Goal: Communication & Community: Answer question/provide support

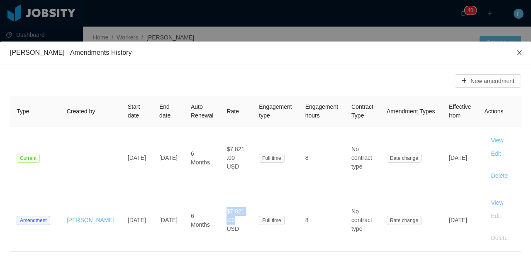
click at [516, 52] on icon "icon: close" at bounding box center [519, 52] width 7 height 7
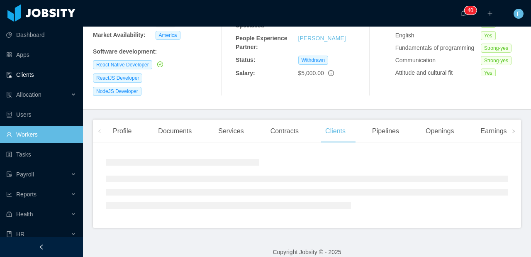
click at [20, 75] on link "Clients" at bounding box center [41, 74] width 70 height 17
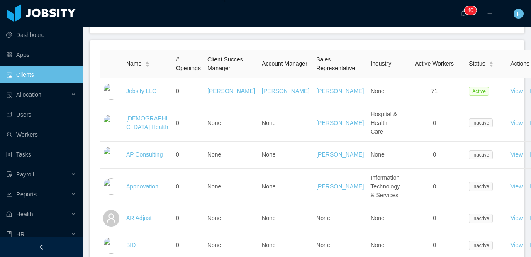
scroll to position [3, 0]
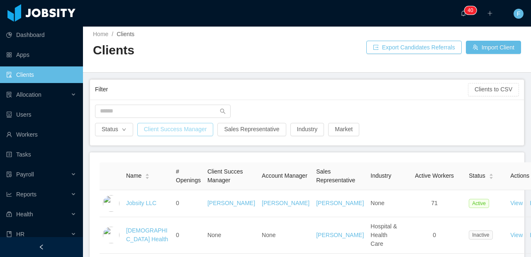
click at [166, 131] on button "Client Success Manager" at bounding box center [175, 129] width 76 height 13
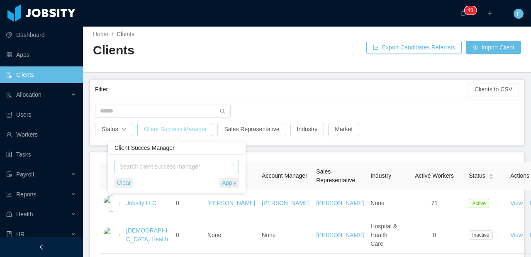
click at [162, 165] on div "Search client success manager" at bounding box center [175, 166] width 111 height 8
type input "********"
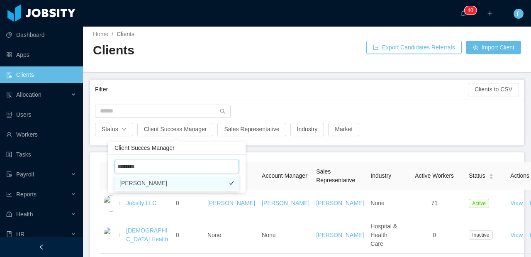
click at [162, 181] on li "[PERSON_NAME]" at bounding box center [177, 182] width 125 height 13
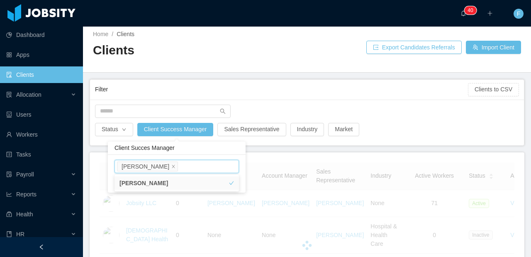
click at [391, 115] on div at bounding box center [307, 114] width 432 height 18
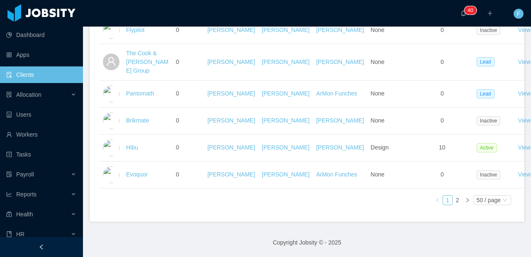
scroll to position [1508, 0]
click at [453, 202] on link "2" at bounding box center [457, 199] width 9 height 9
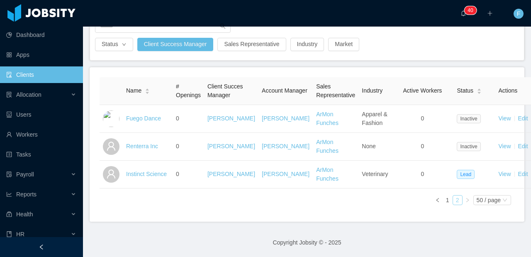
scroll to position [97, 0]
click at [443, 200] on link "1" at bounding box center [447, 199] width 9 height 9
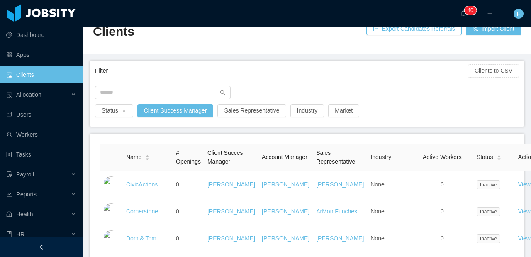
scroll to position [18, 0]
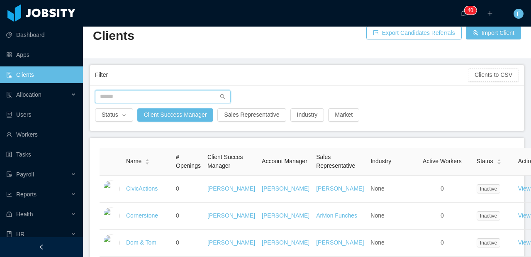
click at [127, 97] on input "text" at bounding box center [163, 96] width 136 height 13
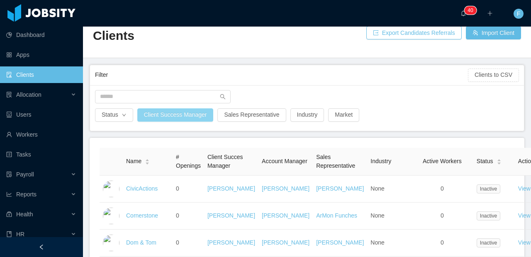
click at [166, 117] on button "Client Success Manager" at bounding box center [175, 114] width 76 height 13
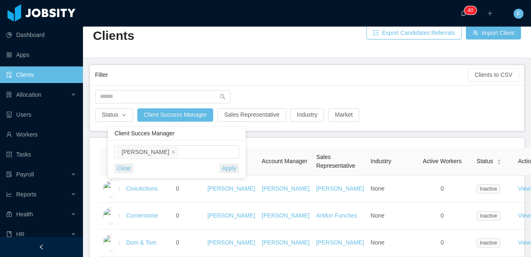
click at [125, 170] on button "Clear" at bounding box center [124, 169] width 19 height 10
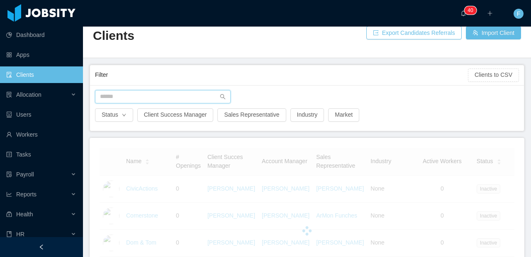
click at [136, 98] on input "text" at bounding box center [163, 96] width 136 height 13
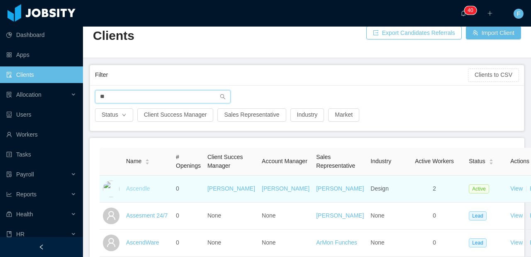
type input "**"
click at [134, 192] on link "Ascendle" at bounding box center [138, 188] width 24 height 7
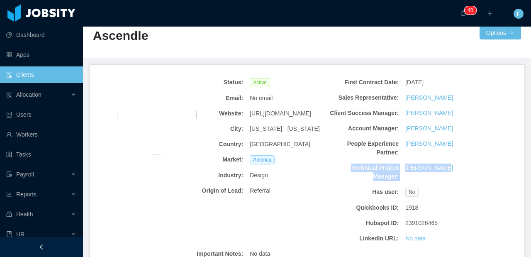
drag, startPoint x: 451, startPoint y: 177, endPoint x: 344, endPoint y: 173, distance: 106.3
click at [344, 173] on div "Technical Project Manager: Matias Marin" at bounding box center [403, 172] width 156 height 24
click at [344, 173] on b "Technical Project Manager:" at bounding box center [363, 172] width 71 height 17
drag, startPoint x: 343, startPoint y: 173, endPoint x: 390, endPoint y: 186, distance: 48.3
click at [389, 181] on b "Technical Project Manager:" at bounding box center [363, 172] width 71 height 17
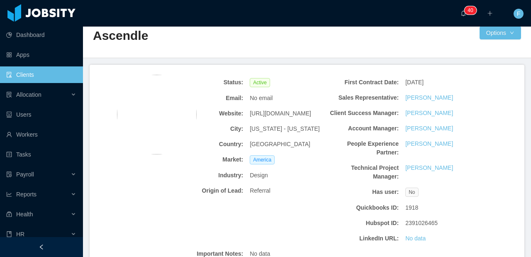
click at [390, 181] on b "Technical Project Manager:" at bounding box center [363, 172] width 71 height 17
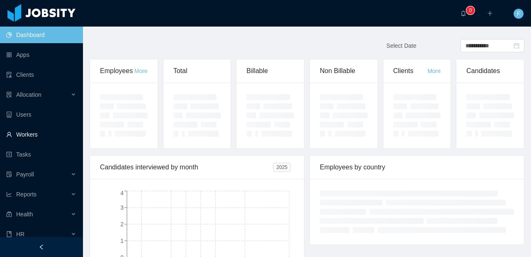
click at [29, 136] on link "Workers" at bounding box center [41, 134] width 70 height 17
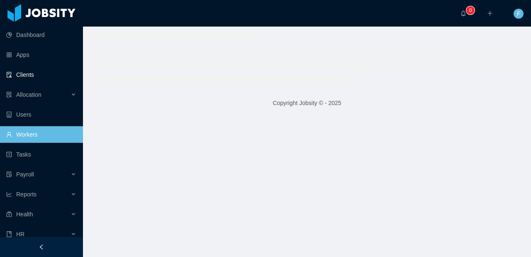
click at [28, 77] on link "Clients" at bounding box center [41, 74] width 70 height 17
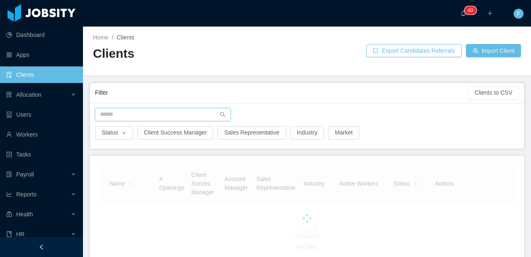
click at [127, 111] on input "text" at bounding box center [163, 114] width 136 height 13
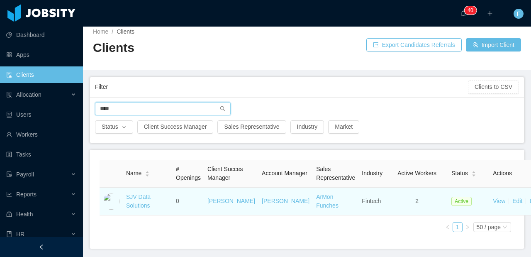
scroll to position [14, 0]
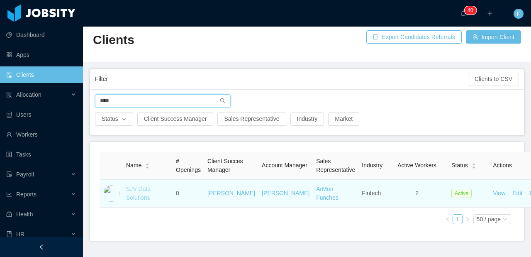
type input "***"
click at [145, 198] on link "SJV Data Solutions" at bounding box center [138, 193] width 24 height 15
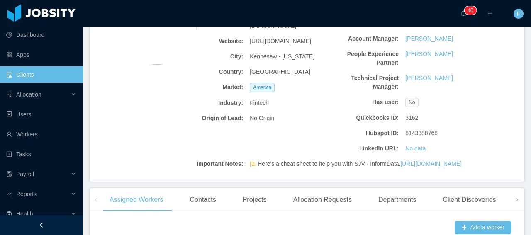
scroll to position [170, 0]
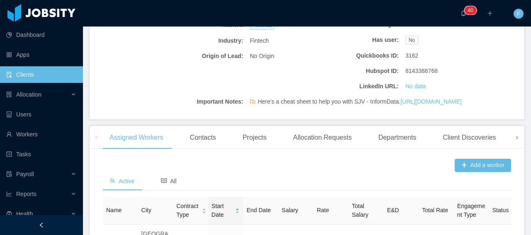
click at [513, 149] on span at bounding box center [516, 137] width 13 height 23
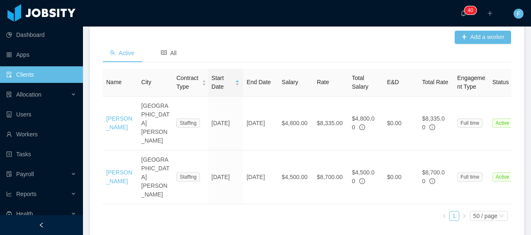
scroll to position [281, 0]
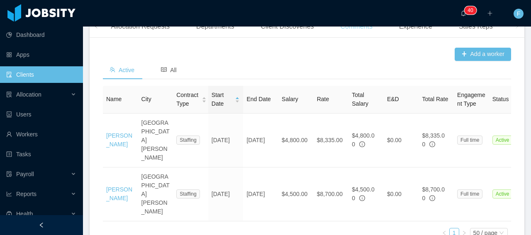
click at [362, 38] on div "Comments" at bounding box center [356, 26] width 45 height 23
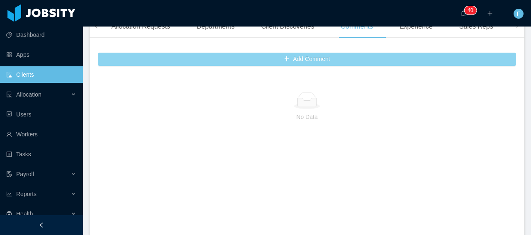
click at [325, 66] on button "Add Comment" at bounding box center [307, 59] width 418 height 13
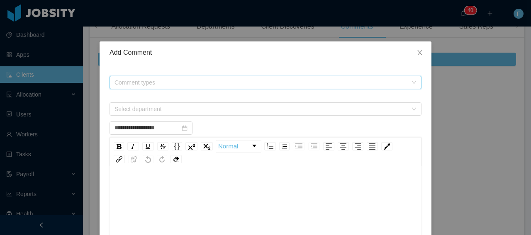
click at [214, 82] on span "Comment types" at bounding box center [261, 82] width 293 height 8
click at [112, 130] on icon "icon: caret-down" at bounding box center [113, 129] width 4 height 4
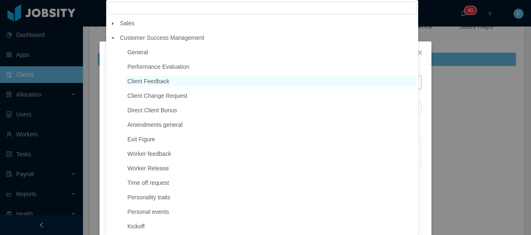
click at [156, 79] on span "Client Feedback" at bounding box center [148, 81] width 42 height 7
type input "**********"
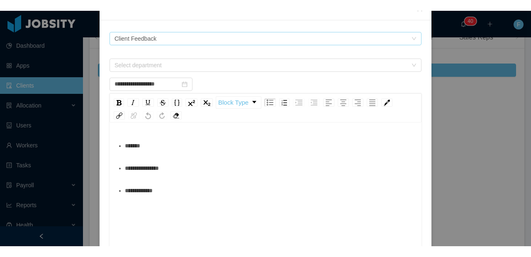
scroll to position [20, 0]
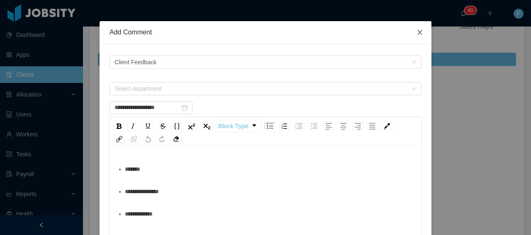
click at [417, 32] on icon "icon: close" at bounding box center [420, 32] width 7 height 7
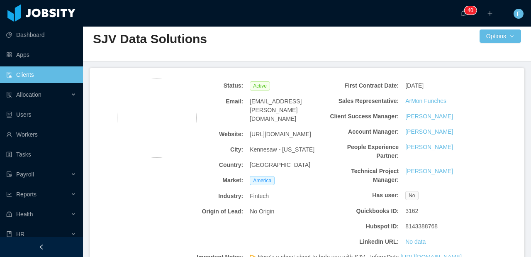
scroll to position [0, 0]
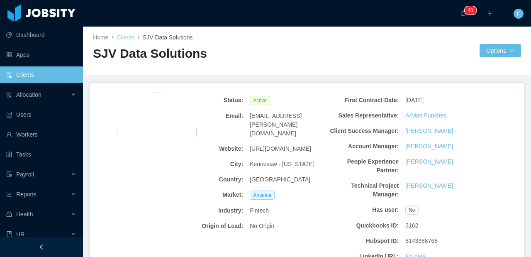
click at [125, 37] on link "Clients" at bounding box center [126, 37] width 18 height 7
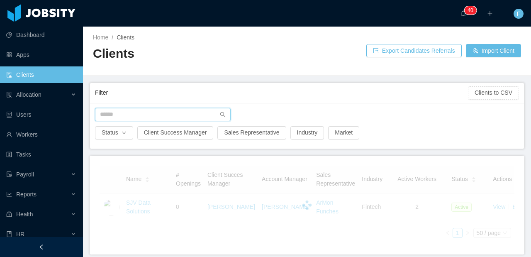
click at [128, 113] on input "text" at bounding box center [163, 114] width 136 height 13
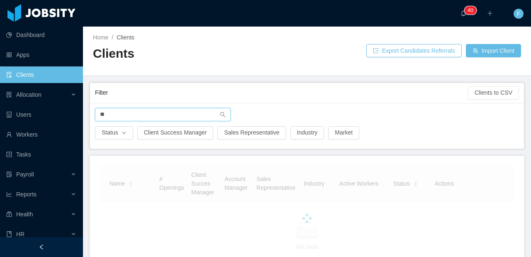
type input "*"
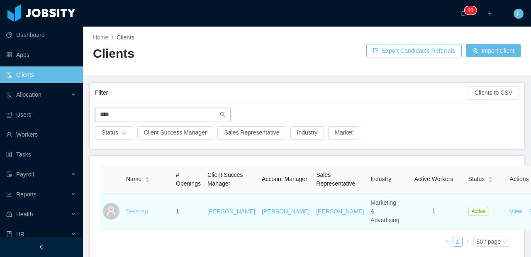
type input "****"
click at [138, 215] on link "Teesnap" at bounding box center [137, 211] width 22 height 7
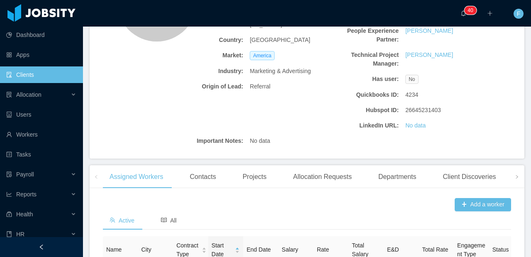
scroll to position [205, 0]
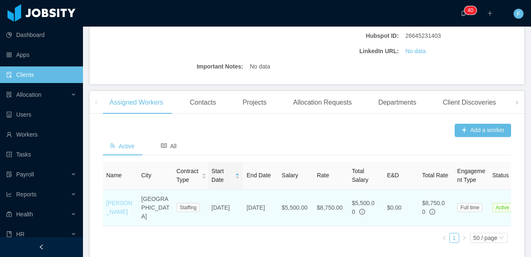
click at [120, 215] on link "[PERSON_NAME]" at bounding box center [119, 207] width 26 height 15
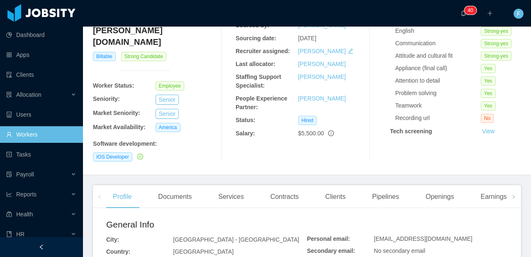
scroll to position [88, 0]
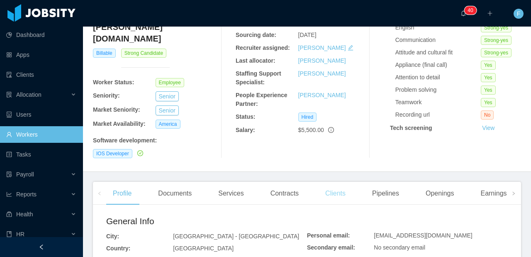
click at [333, 182] on div "Clients" at bounding box center [336, 193] width 34 height 23
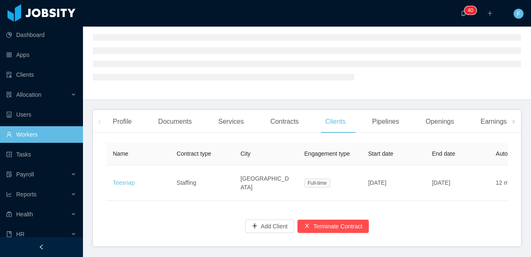
scroll to position [88, 0]
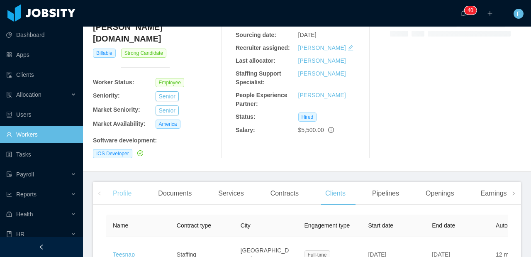
click at [125, 182] on div "Profile" at bounding box center [122, 193] width 32 height 23
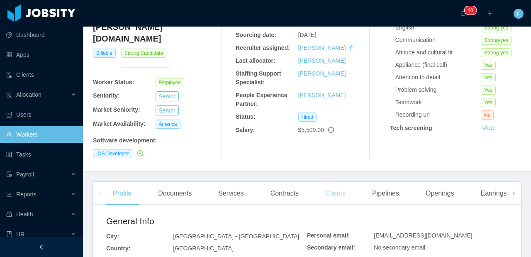
click at [340, 182] on div "Clients" at bounding box center [336, 193] width 34 height 23
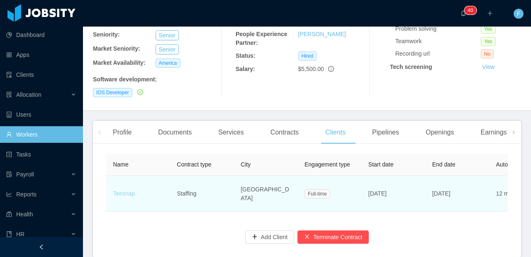
click at [129, 190] on link "Teesnap" at bounding box center [124, 193] width 22 height 7
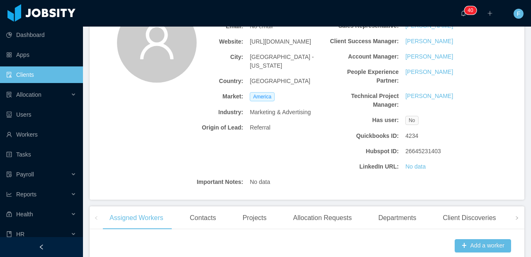
scroll to position [231, 0]
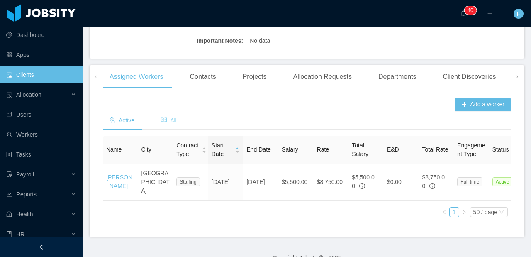
click at [170, 124] on span "All" at bounding box center [169, 120] width 16 height 7
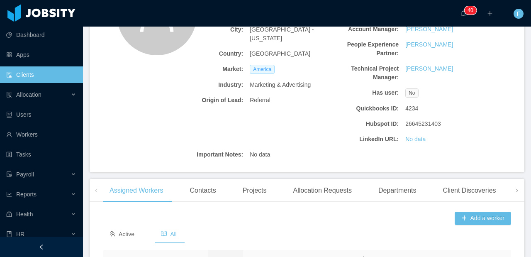
scroll to position [183, 0]
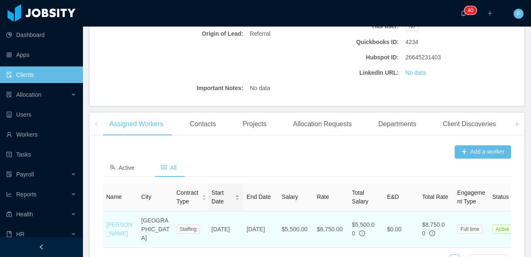
click at [118, 237] on link "[PERSON_NAME]" at bounding box center [119, 228] width 26 height 15
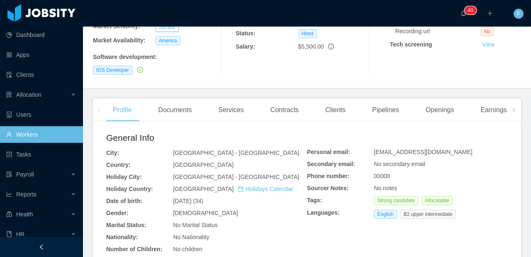
scroll to position [119, 0]
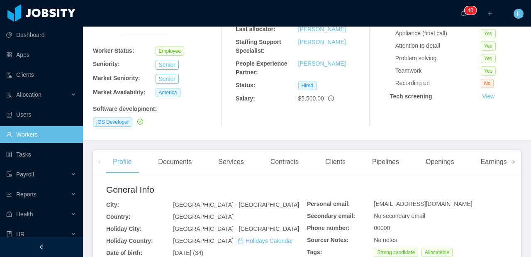
click at [512, 160] on icon "icon: right" at bounding box center [514, 162] width 4 height 4
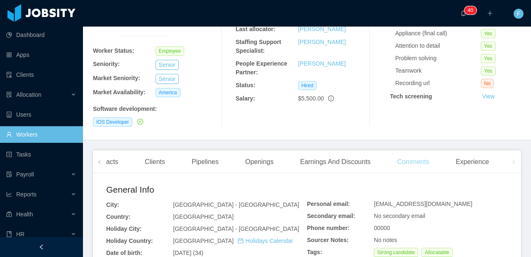
click at [425, 150] on div "Comments" at bounding box center [413, 161] width 45 height 23
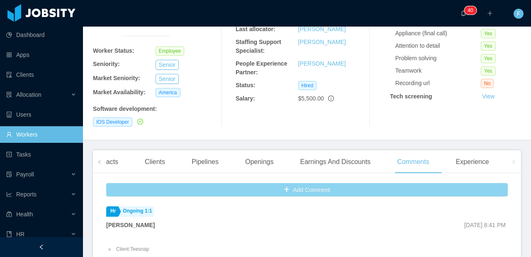
click at [300, 183] on button "Add Comment" at bounding box center [307, 189] width 402 height 13
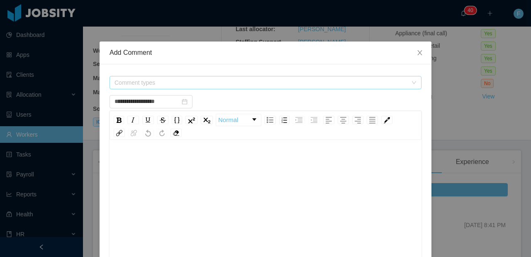
click at [156, 88] on span "Comment types" at bounding box center [263, 82] width 297 height 12
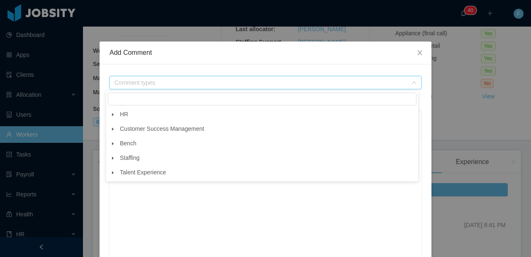
click at [114, 129] on icon "icon: caret-down" at bounding box center [113, 129] width 4 height 4
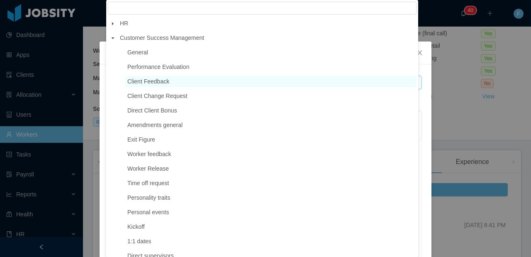
click at [169, 83] on span "Client Feedback" at bounding box center [148, 81] width 42 height 7
type input "**********"
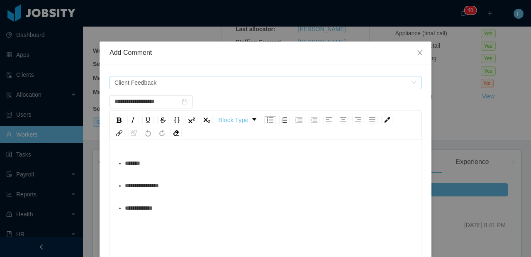
click at [212, 78] on span "Client Feedback" at bounding box center [263, 82] width 297 height 12
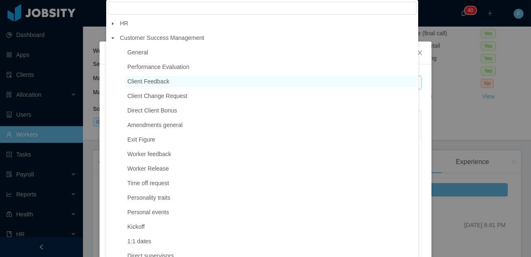
click at [453, 34] on div "**********" at bounding box center [265, 128] width 531 height 257
